Goal: Task Accomplishment & Management: Use online tool/utility

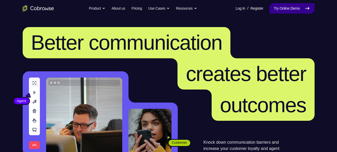
click at [280, 7] on link "Try Online Demo" at bounding box center [292, 8] width 45 height 10
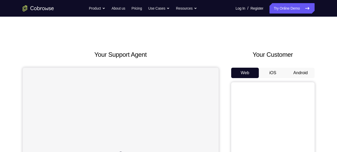
click at [297, 72] on button "Android" at bounding box center [301, 73] width 28 height 10
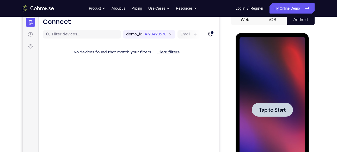
scroll to position [52, 0]
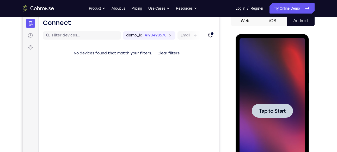
click at [250, 106] on div at bounding box center [273, 111] width 66 height 146
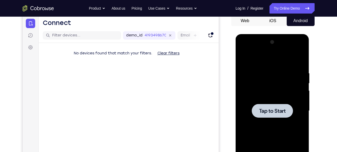
click at [272, 112] on span "Tap to Start" at bounding box center [272, 111] width 27 height 5
click at [258, 111] on div at bounding box center [272, 111] width 41 height 14
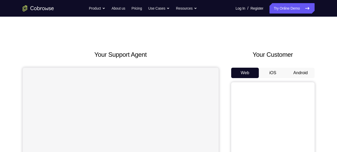
scroll to position [52, 0]
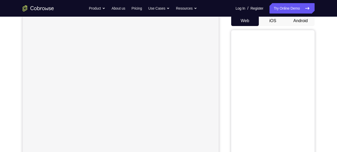
click at [307, 25] on button "Android" at bounding box center [301, 21] width 28 height 10
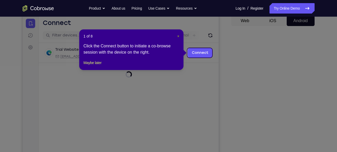
click at [178, 37] on span "×" at bounding box center [178, 36] width 2 height 4
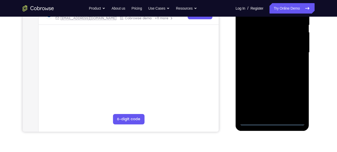
scroll to position [113, 0]
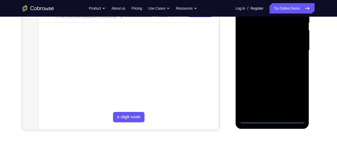
click at [273, 122] on div at bounding box center [273, 51] width 66 height 146
click at [295, 97] on div at bounding box center [273, 51] width 66 height 146
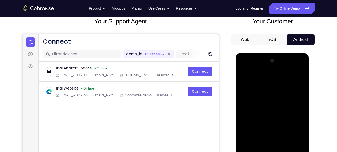
scroll to position [31, 0]
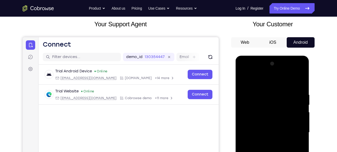
click at [268, 80] on div at bounding box center [273, 133] width 66 height 146
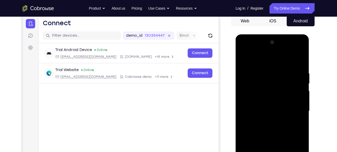
scroll to position [52, 0]
click at [294, 108] on div at bounding box center [273, 111] width 66 height 146
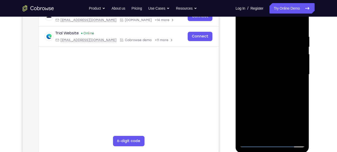
click at [278, 122] on div at bounding box center [273, 75] width 66 height 146
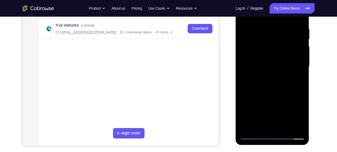
scroll to position [97, 0]
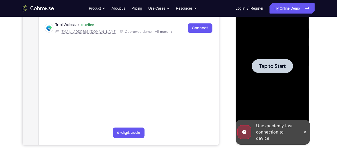
click at [277, 66] on span "Tap to Start" at bounding box center [272, 66] width 27 height 5
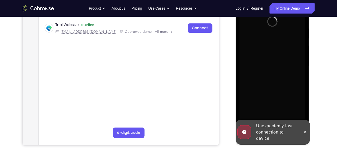
click at [266, 90] on div at bounding box center [273, 66] width 66 height 146
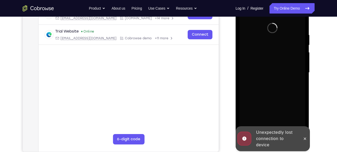
scroll to position [91, 0]
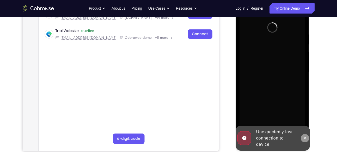
click at [305, 136] on button at bounding box center [305, 138] width 8 height 8
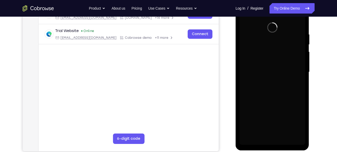
click at [319, 103] on div "Your Support Agent Your Customer Web iOS Android Next Steps We’d be happy to gi…" at bounding box center [169, 98] width 334 height 344
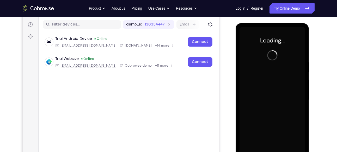
scroll to position [62, 0]
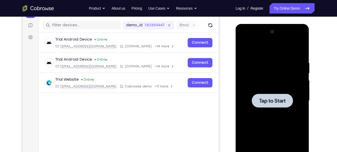
click at [265, 87] on div at bounding box center [273, 101] width 66 height 146
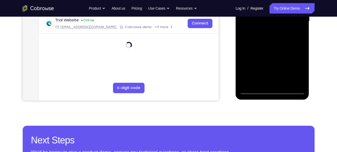
scroll to position [149, 0]
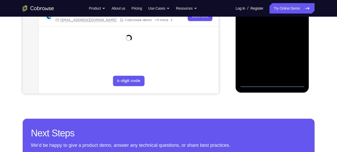
click at [274, 84] on div at bounding box center [273, 14] width 66 height 146
click at [293, 63] on div at bounding box center [273, 14] width 66 height 146
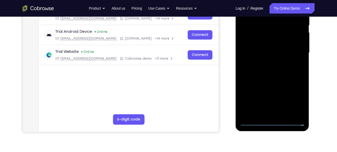
scroll to position [110, 0]
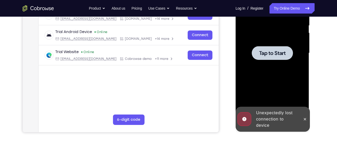
click at [270, 61] on div at bounding box center [273, 53] width 66 height 146
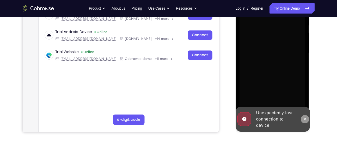
click at [304, 117] on icon at bounding box center [305, 119] width 4 height 4
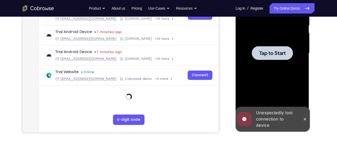
click at [284, 66] on div at bounding box center [273, 53] width 66 height 146
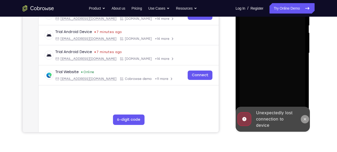
click at [306, 122] on button at bounding box center [305, 119] width 8 height 8
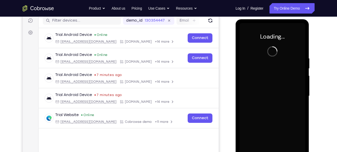
scroll to position [69, 0]
